Goal: Information Seeking & Learning: Learn about a topic

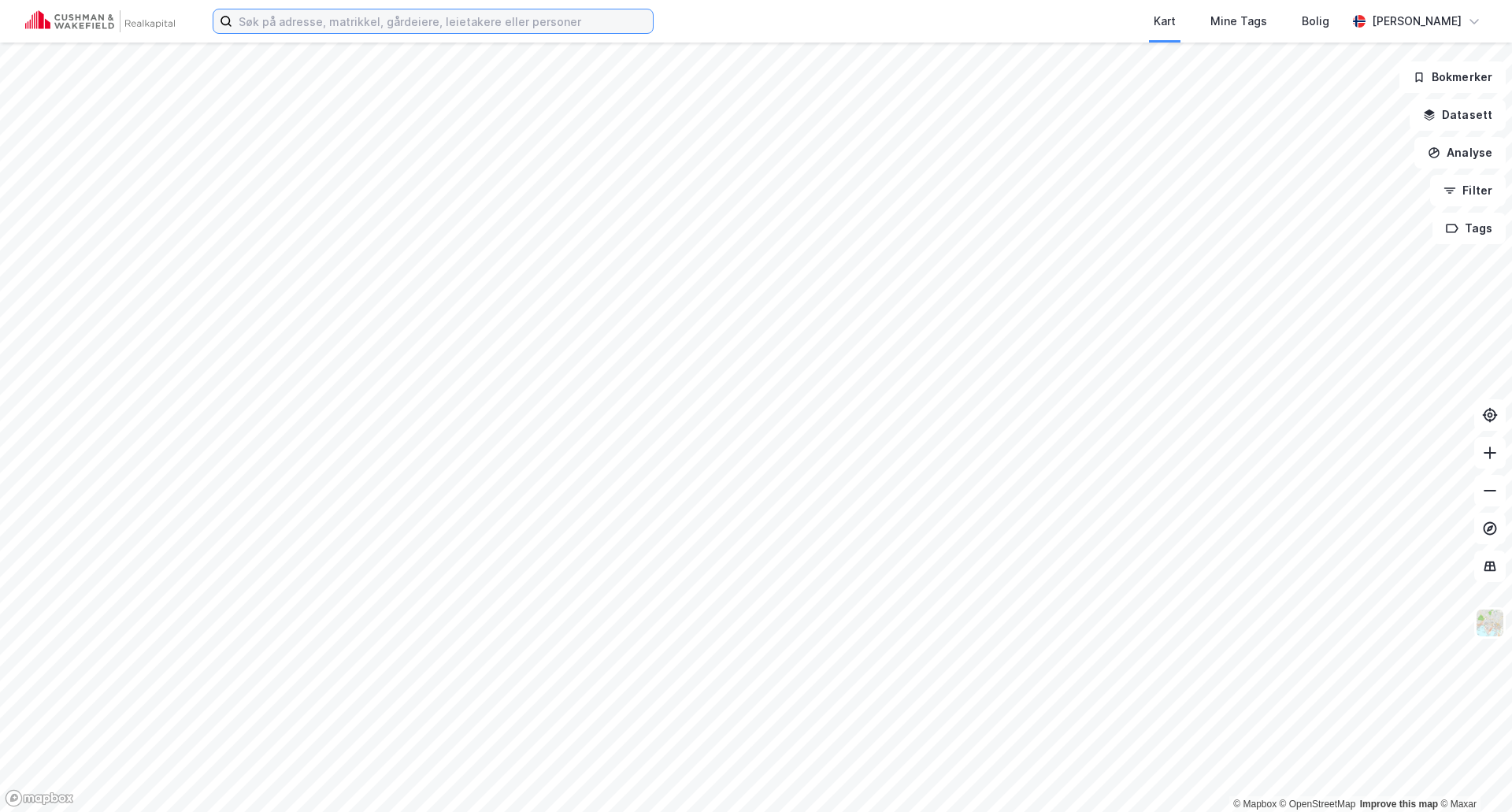
click at [384, 28] on input at bounding box center [442, 21] width 421 height 23
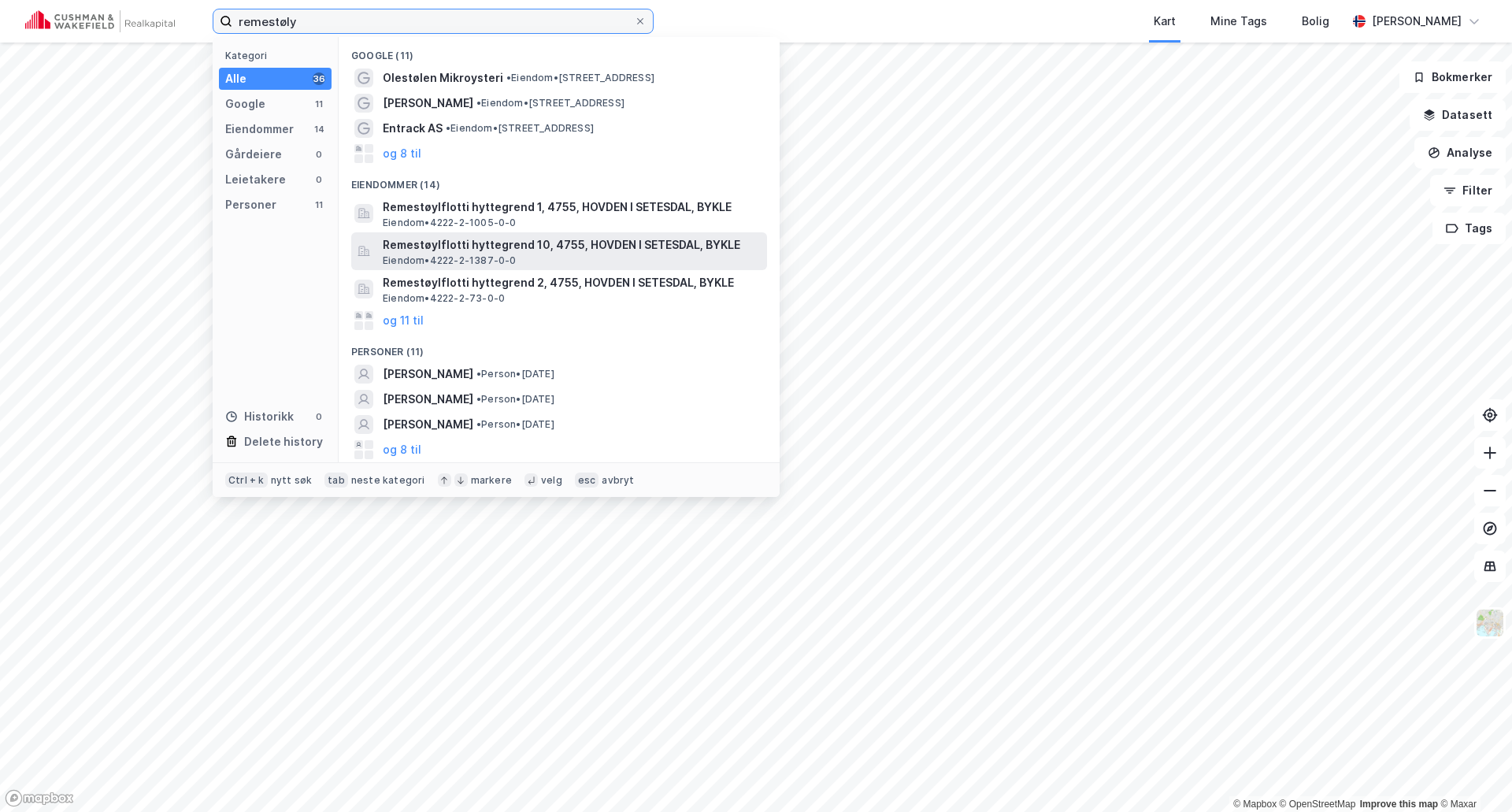
type input "remestøly"
click at [482, 255] on span "Eiendom • 4222-2-1387-0-0" at bounding box center [449, 261] width 134 height 13
